Goal: Task Accomplishment & Management: Use online tool/utility

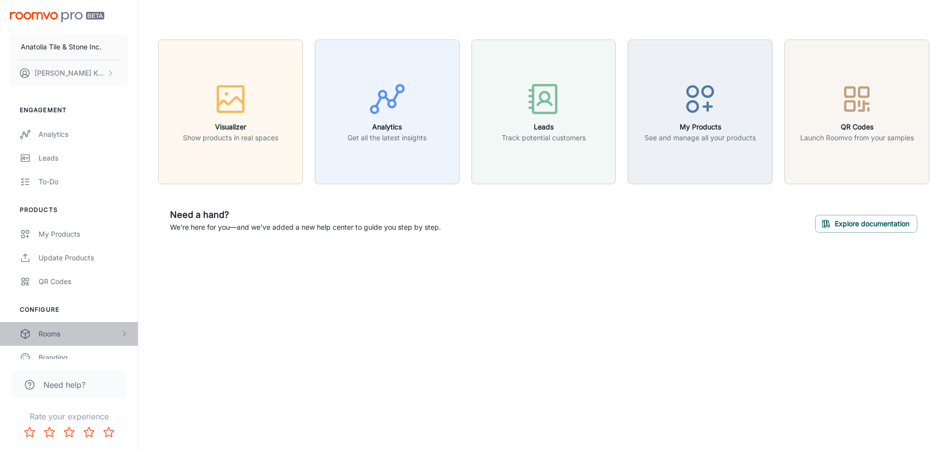
click at [78, 330] on div "Rooms" at bounding box center [80, 334] width 82 height 11
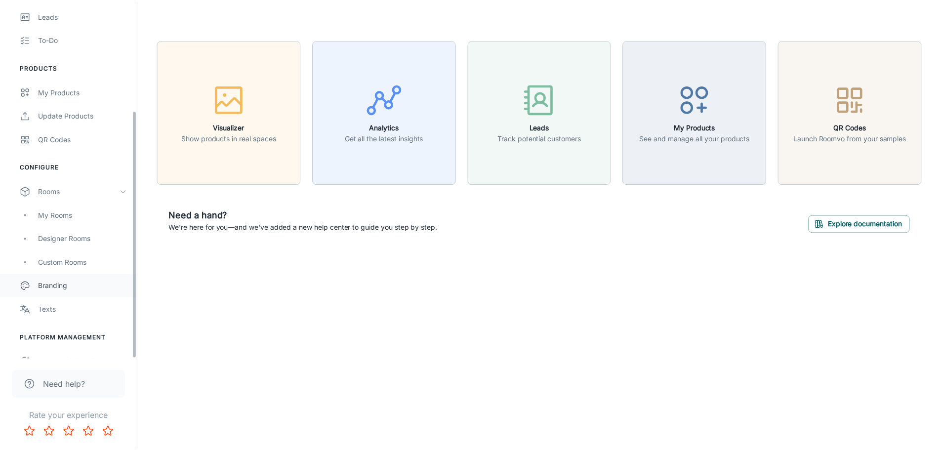
scroll to position [158, 0]
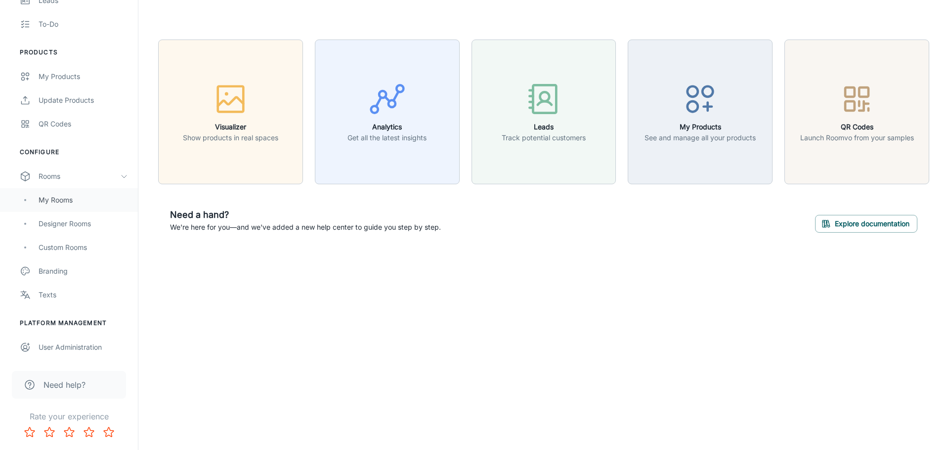
click at [91, 197] on div "My Rooms" at bounding box center [83, 200] width 89 height 11
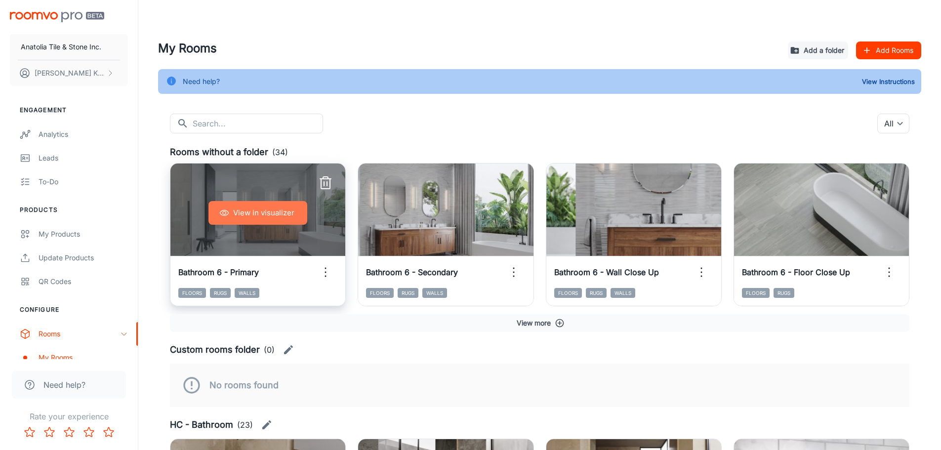
click at [263, 213] on button "View in visualizer" at bounding box center [258, 213] width 99 height 24
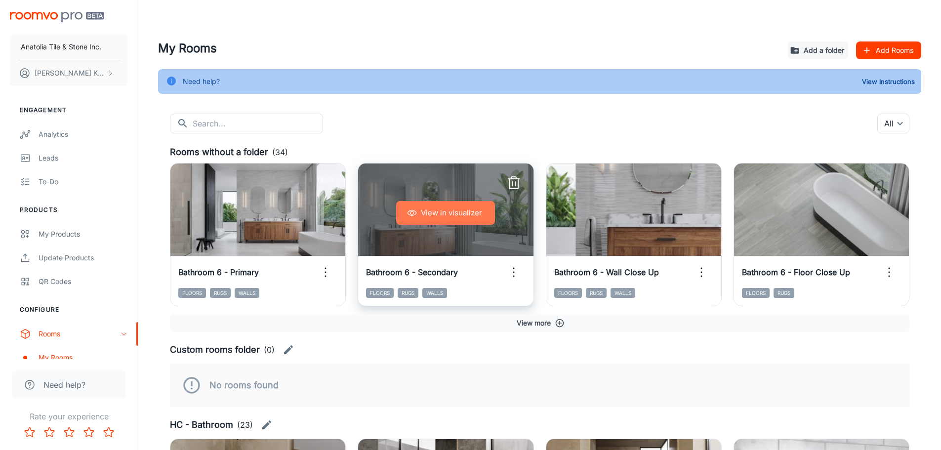
click at [429, 208] on button "View in visualizer" at bounding box center [445, 213] width 99 height 24
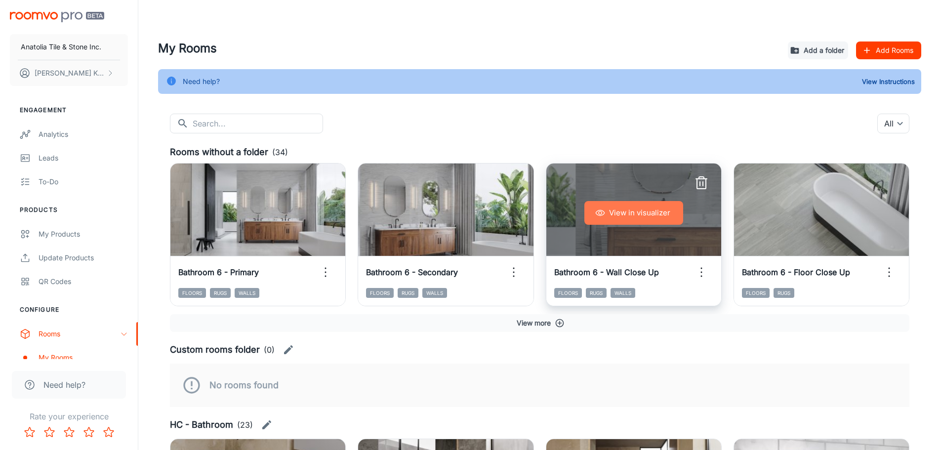
click at [630, 209] on button "View in visualizer" at bounding box center [634, 213] width 99 height 24
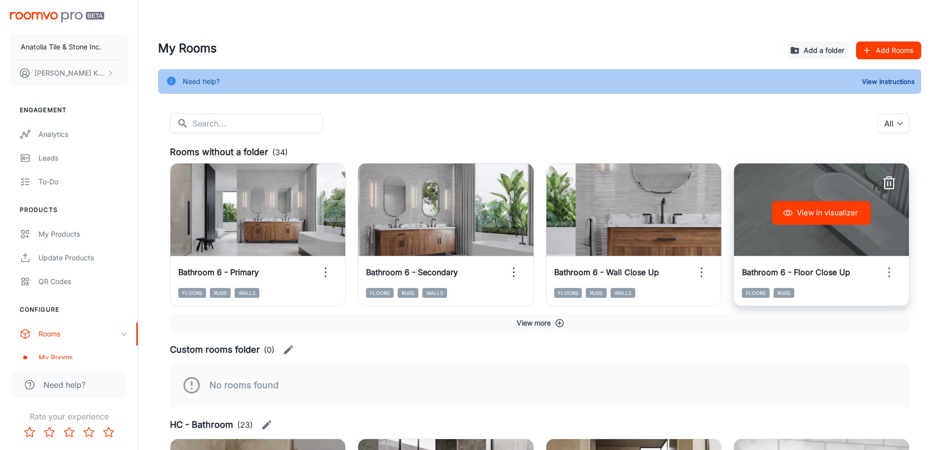
click at [834, 221] on button "View in visualizer" at bounding box center [821, 213] width 99 height 24
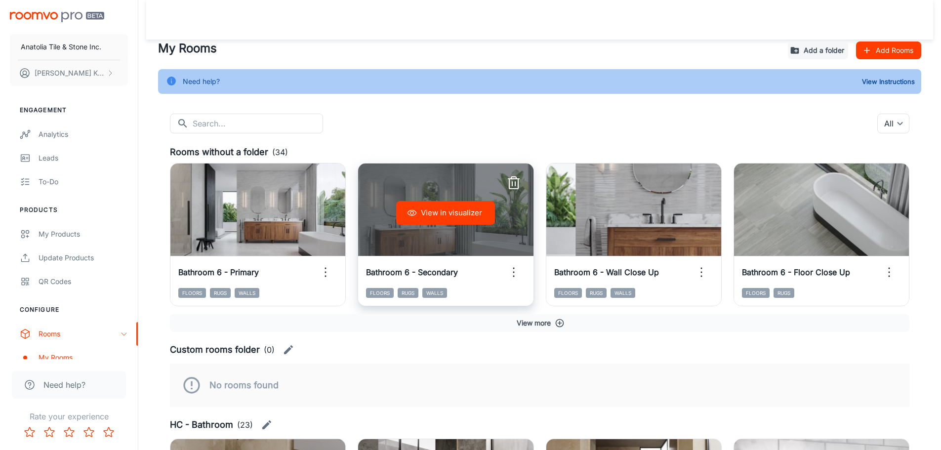
scroll to position [198, 0]
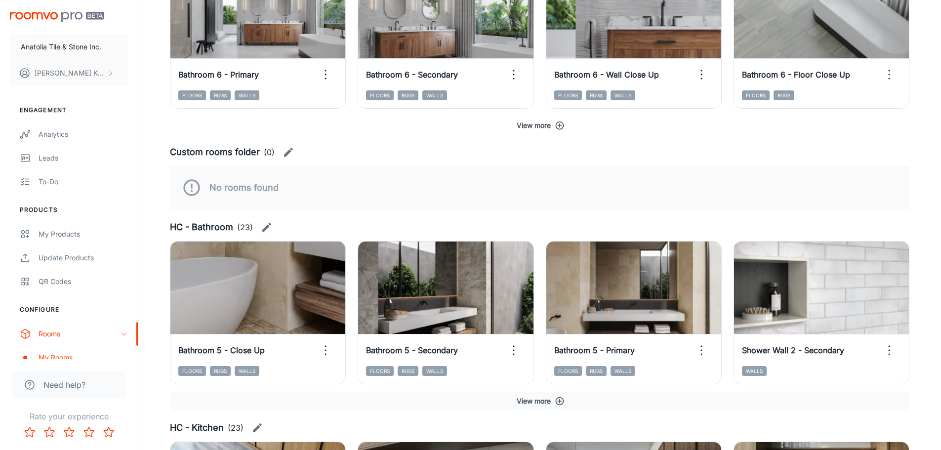
click at [530, 126] on button "View more" at bounding box center [540, 126] width 740 height 18
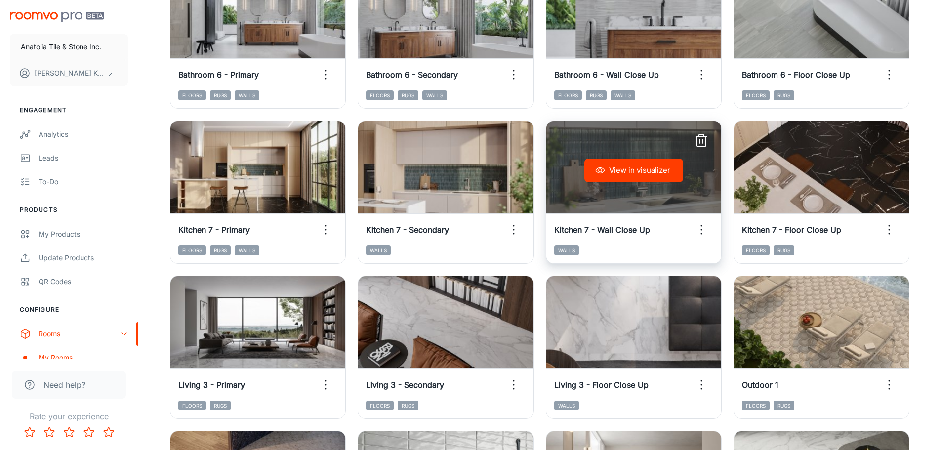
click at [660, 169] on button "View in visualizer" at bounding box center [634, 171] width 99 height 24
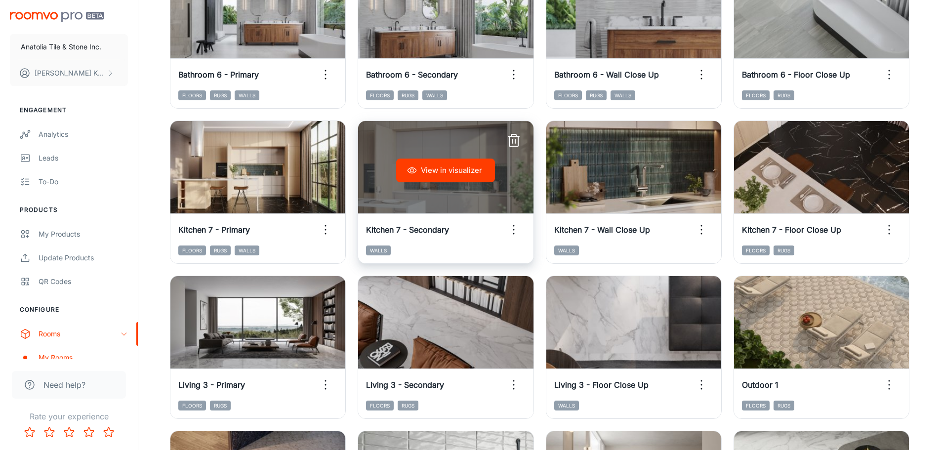
click at [474, 174] on button "View in visualizer" at bounding box center [445, 171] width 99 height 24
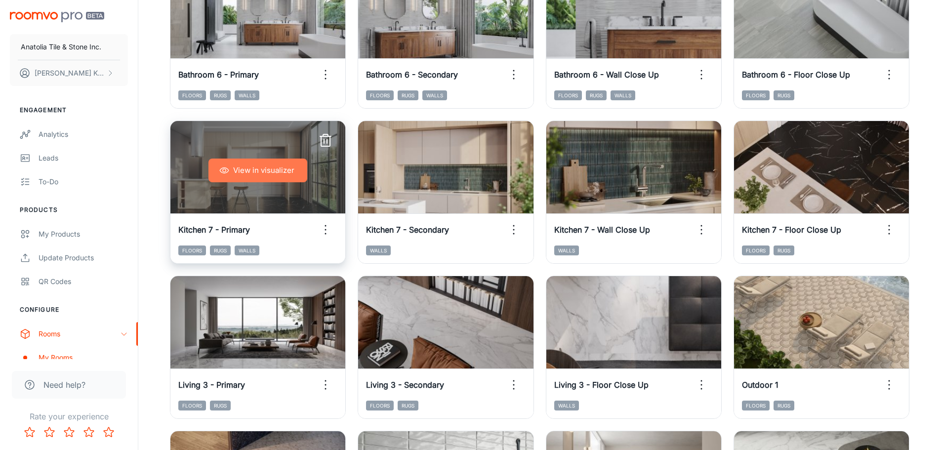
click at [259, 166] on button "View in visualizer" at bounding box center [258, 171] width 99 height 24
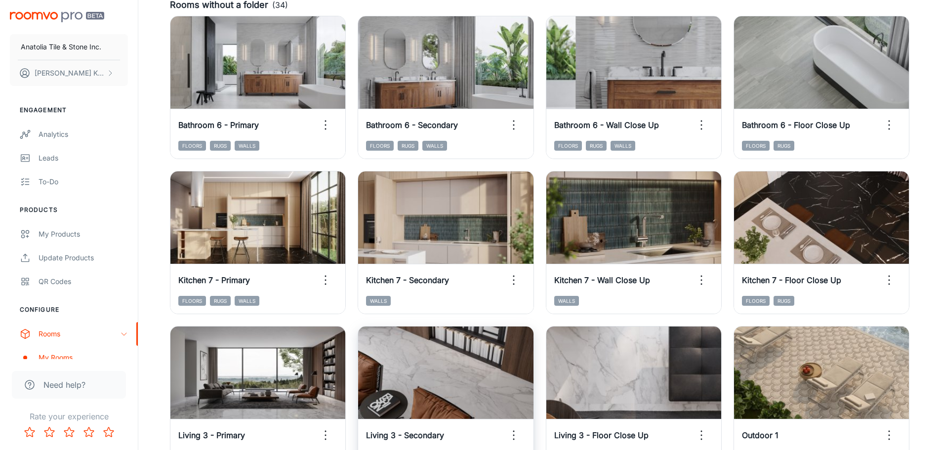
scroll to position [148, 0]
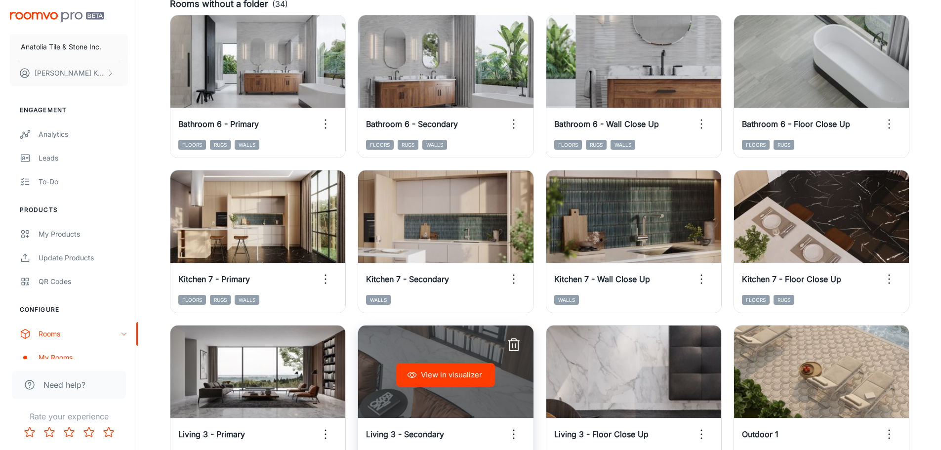
click at [452, 367] on button "View in visualizer" at bounding box center [445, 375] width 99 height 24
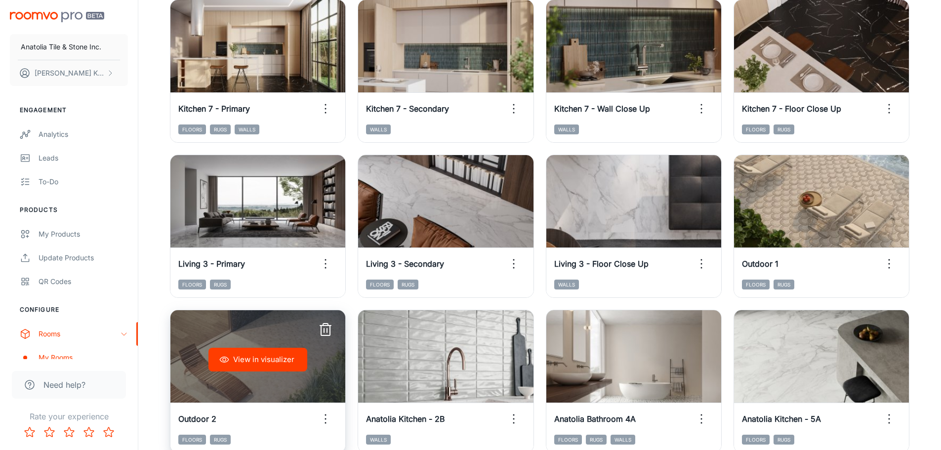
scroll to position [395, 0]
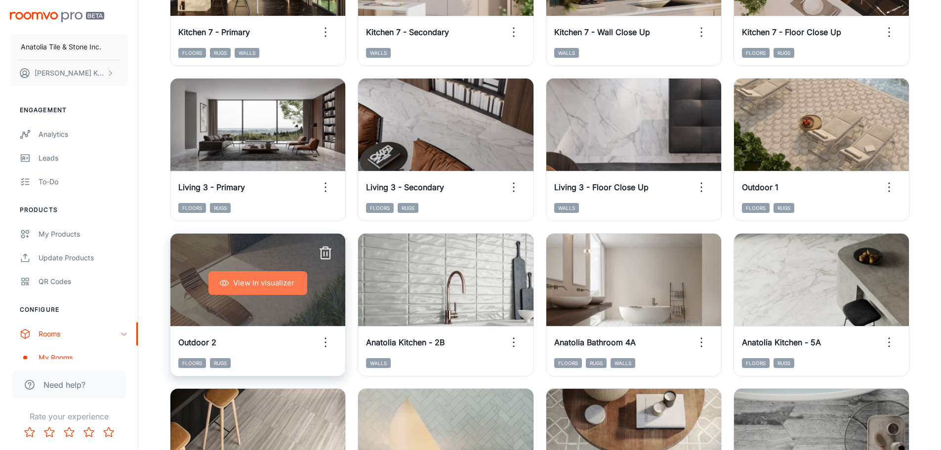
click at [274, 283] on button "View in visualizer" at bounding box center [258, 283] width 99 height 24
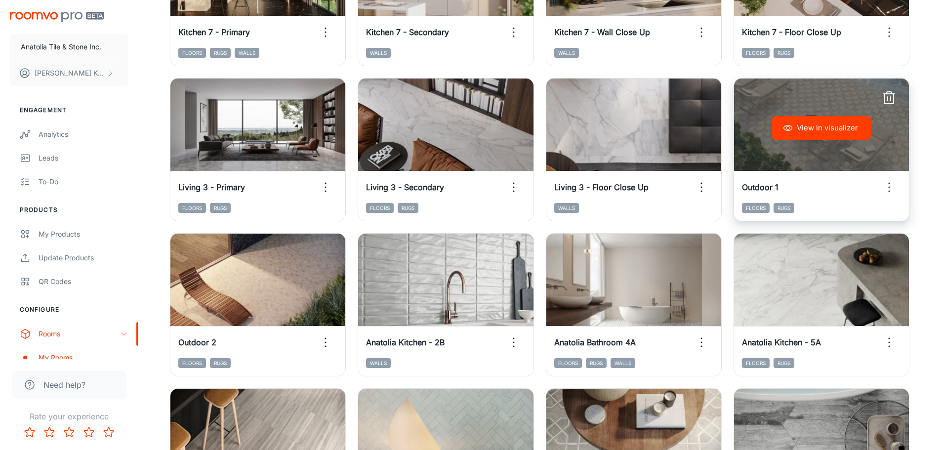
click at [821, 131] on button "View in visualizer" at bounding box center [821, 128] width 99 height 24
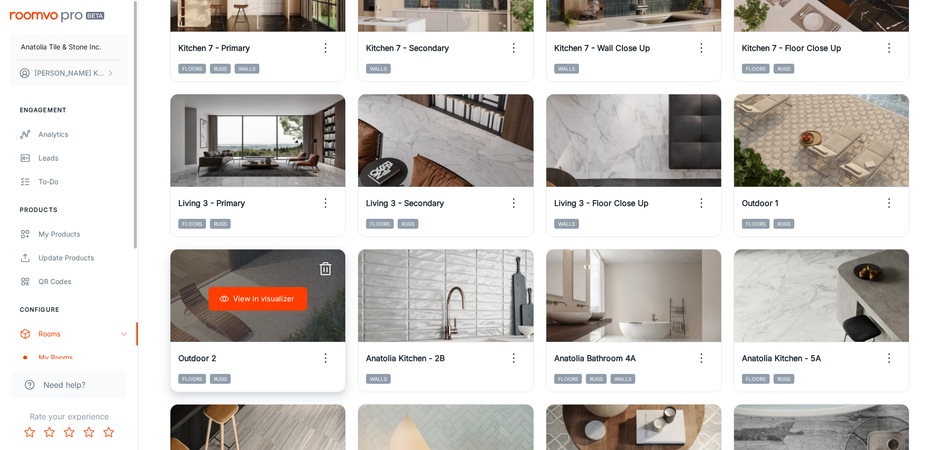
scroll to position [198, 0]
